Goal: Information Seeking & Learning: Learn about a topic

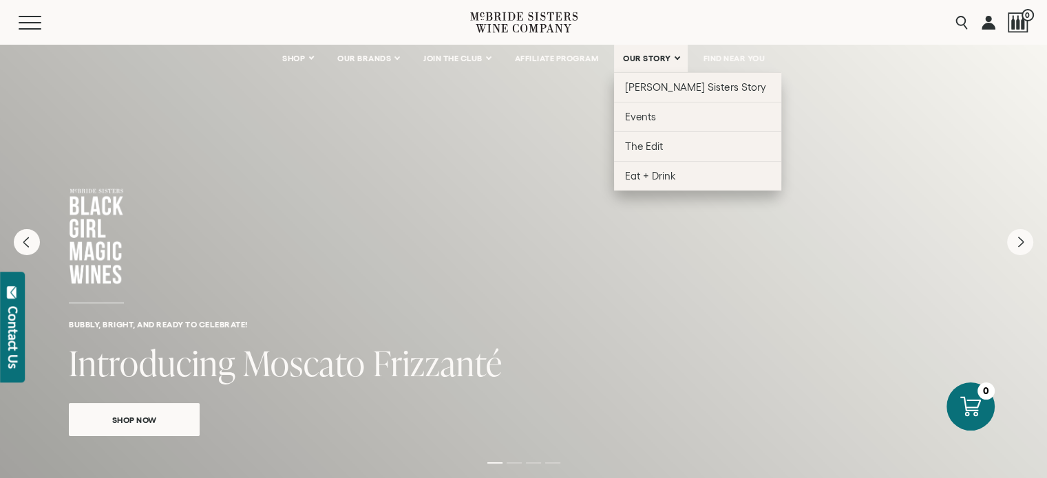
click at [636, 65] on link "OUR STORY" at bounding box center [651, 59] width 74 height 28
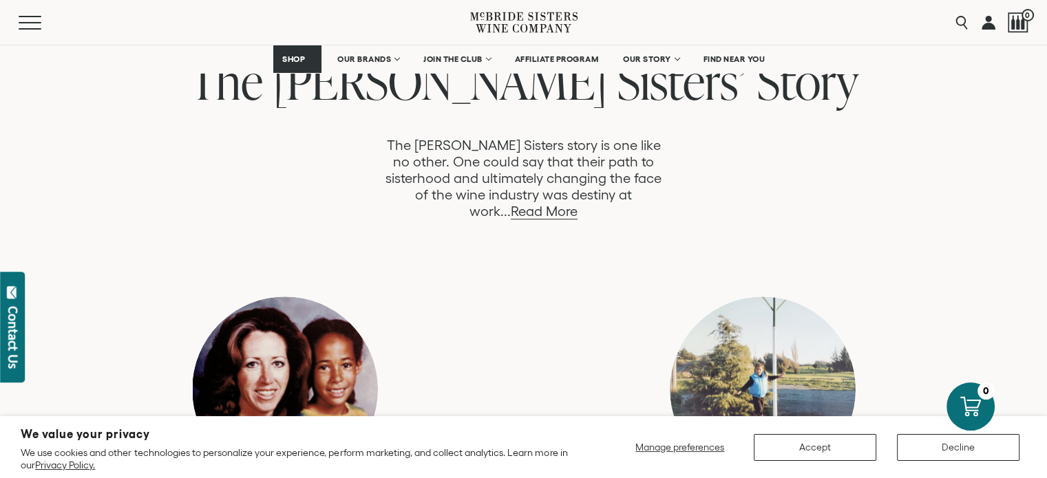
scroll to position [758, 0]
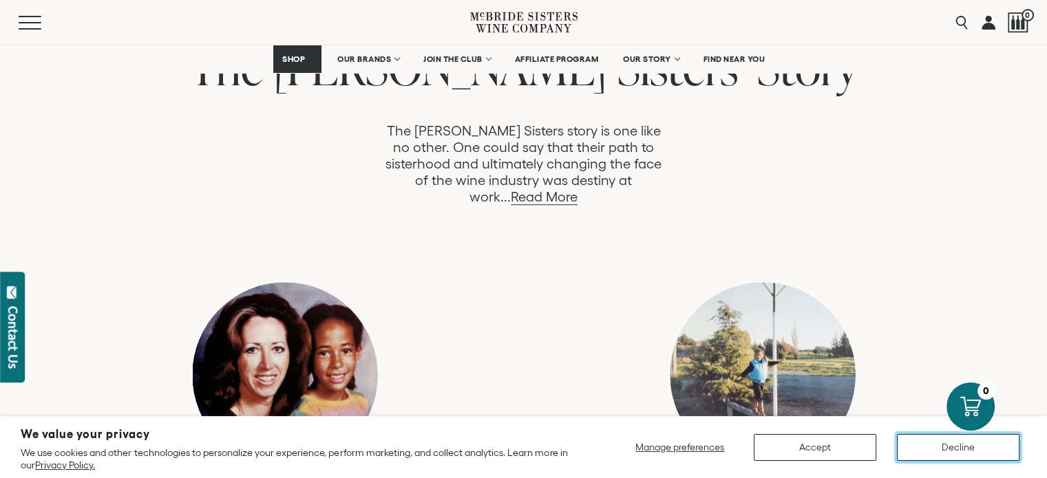
click at [950, 446] on button "Decline" at bounding box center [958, 447] width 123 height 27
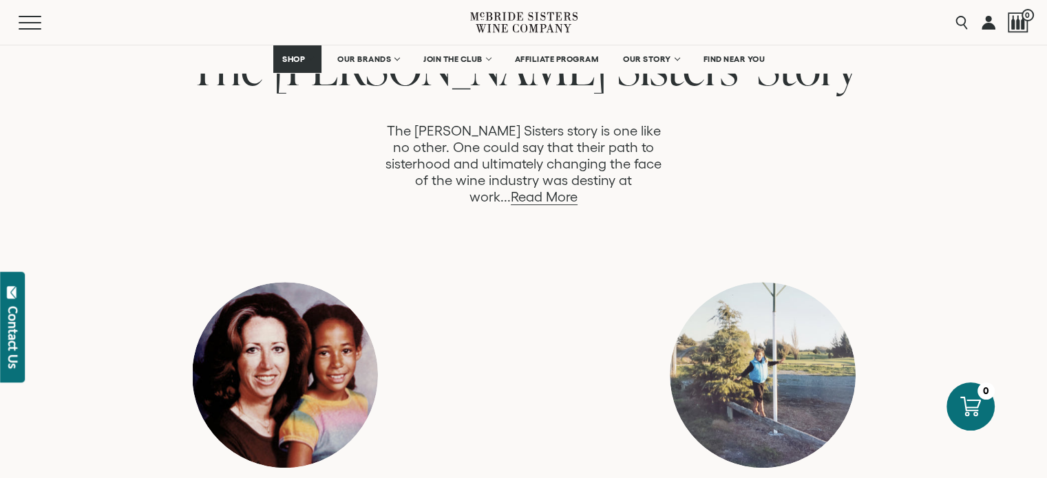
drag, startPoint x: 1049, startPoint y: 94, endPoint x: 1046, endPoint y: 144, distance: 50.3
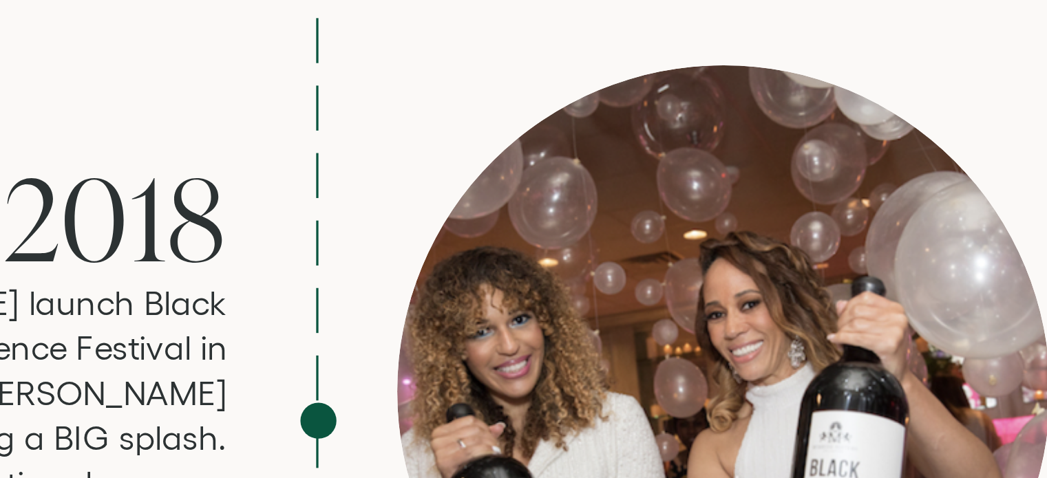
scroll to position [2560, 0]
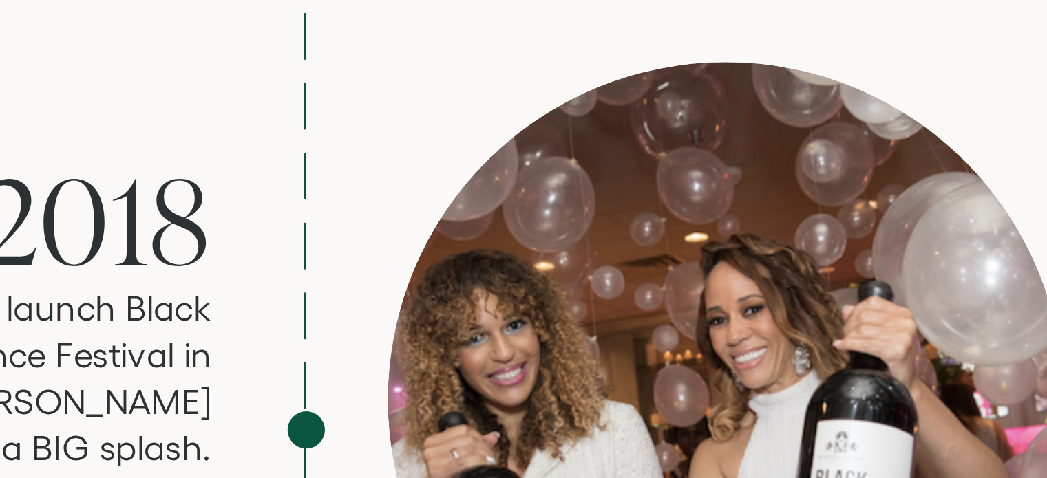
click at [711, 154] on div at bounding box center [648, 236] width 200 height 200
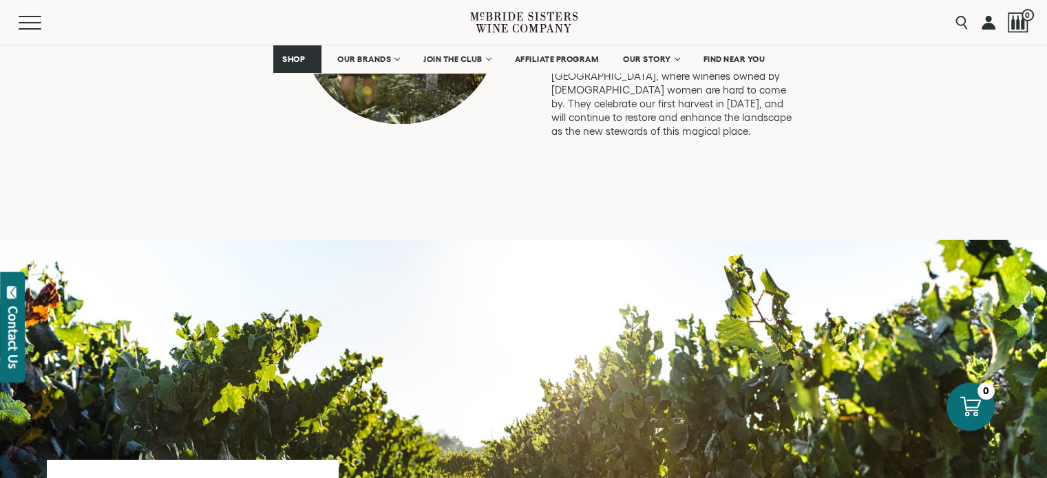
scroll to position [4012, 0]
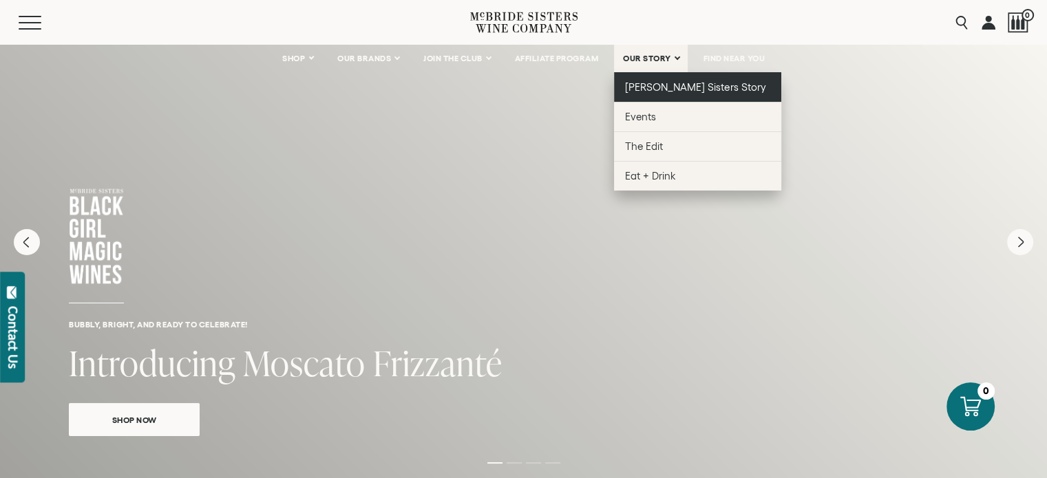
click at [657, 84] on span "[PERSON_NAME] Sisters Story" at bounding box center [695, 87] width 141 height 12
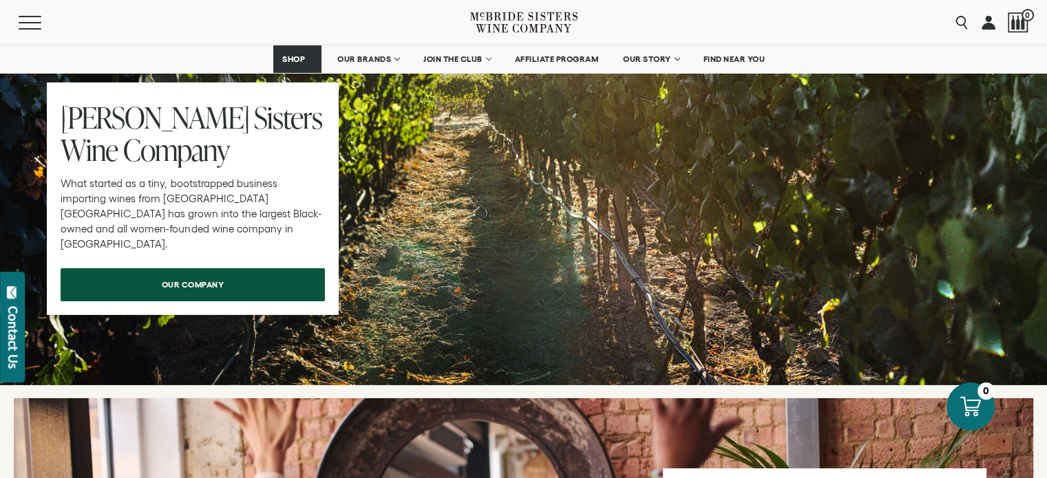
scroll to position [4369, 0]
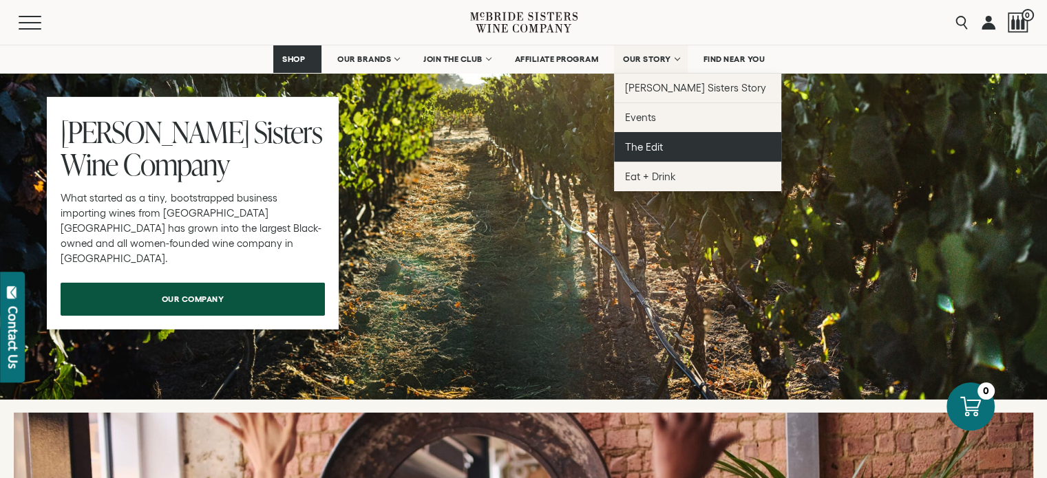
click at [661, 148] on span "The Edit" at bounding box center [644, 147] width 38 height 12
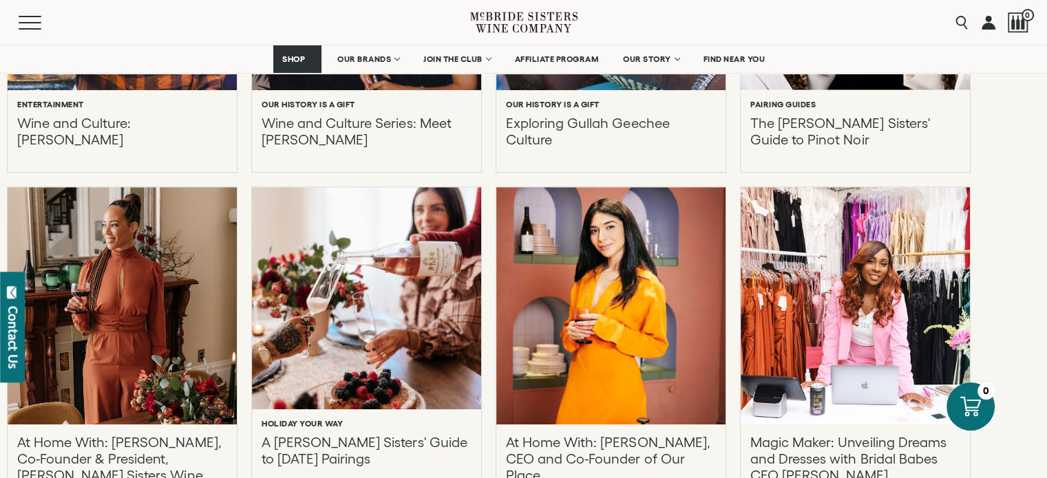
scroll to position [1284, 0]
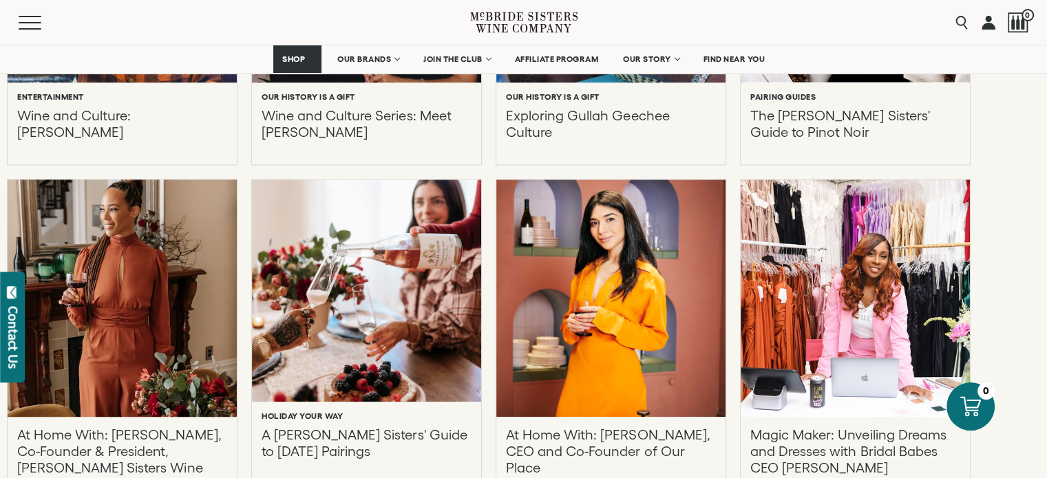
click at [168, 258] on div at bounding box center [122, 298] width 252 height 262
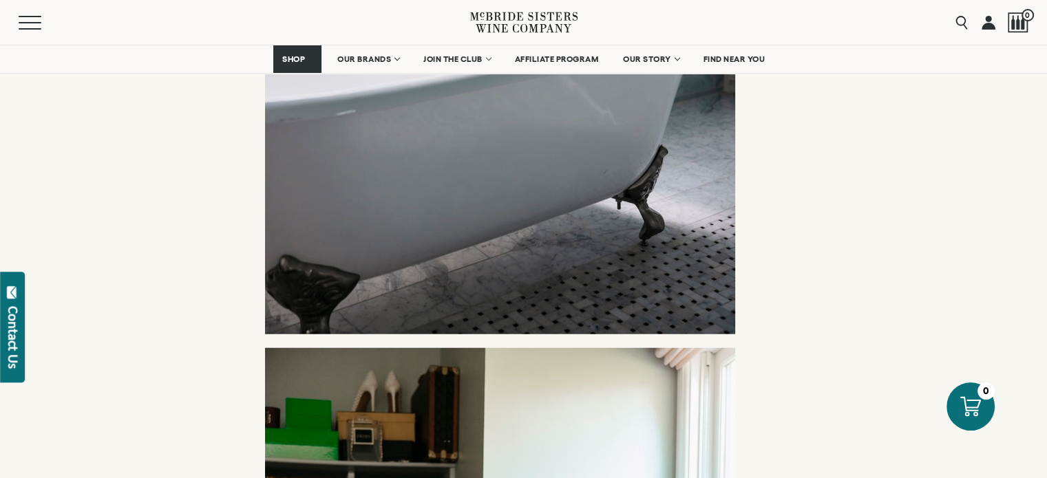
scroll to position [3571, 0]
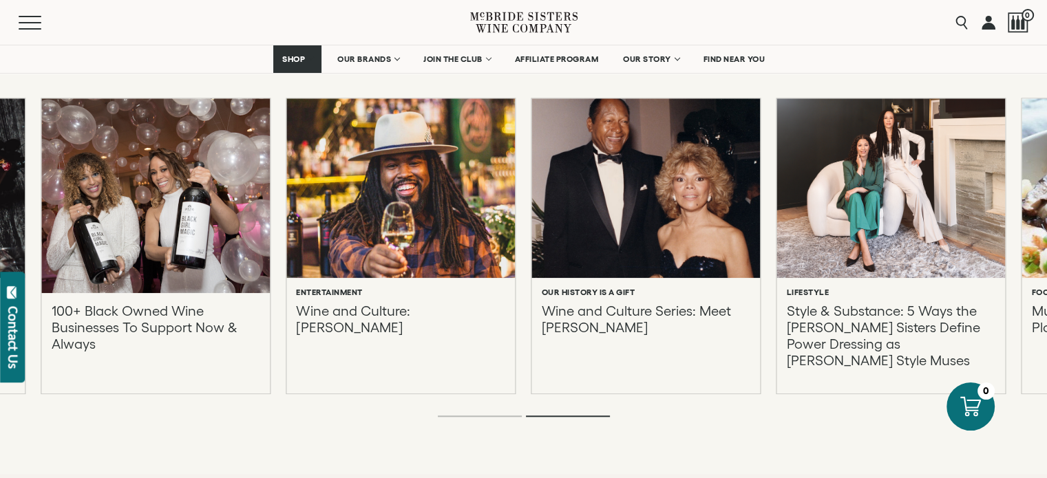
scroll to position [6406, 0]
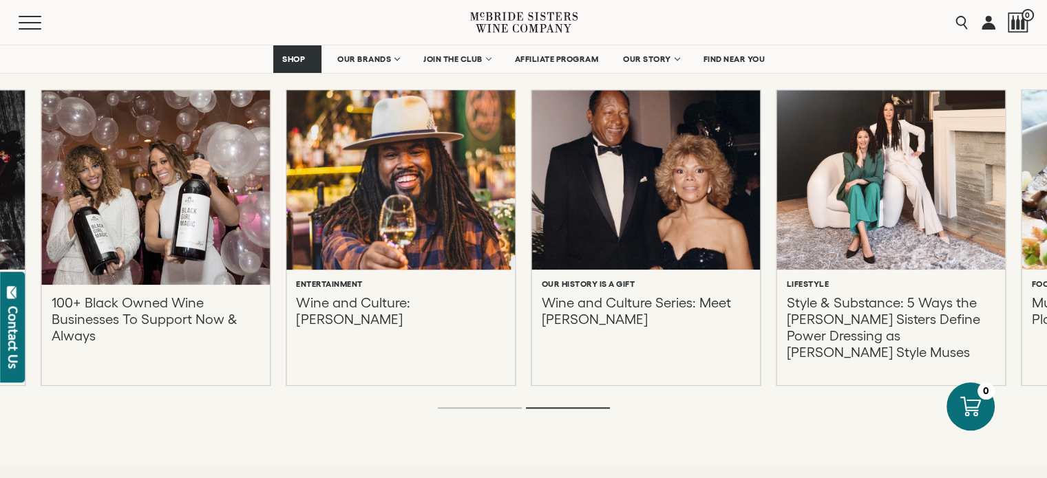
click at [396, 179] on div at bounding box center [400, 180] width 251 height 198
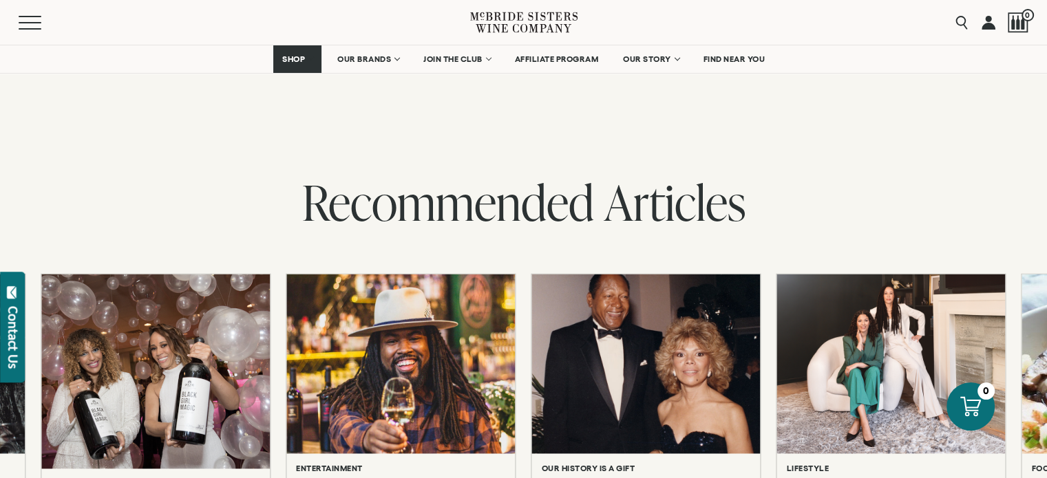
scroll to position [2935, 0]
